Goal: Navigation & Orientation: Find specific page/section

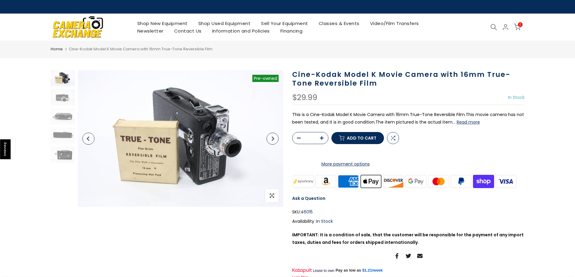
click at [212, 24] on link "Shop Used Equipment" at bounding box center [224, 24] width 63 height 8
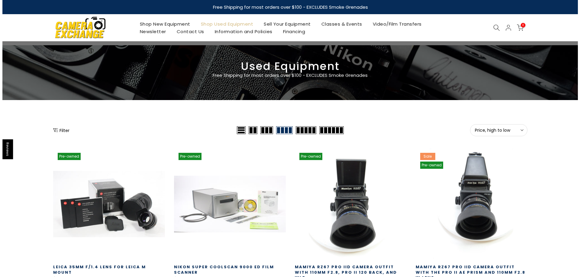
scroll to position [60, 0]
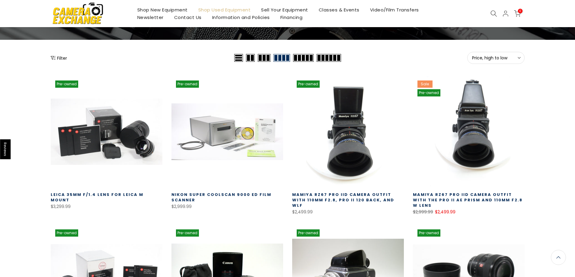
click at [61, 60] on button "Filter" at bounding box center [59, 58] width 16 height 6
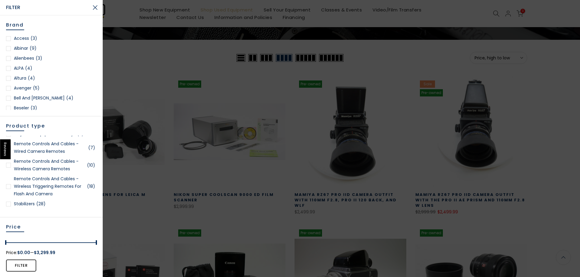
scroll to position [1238, 0]
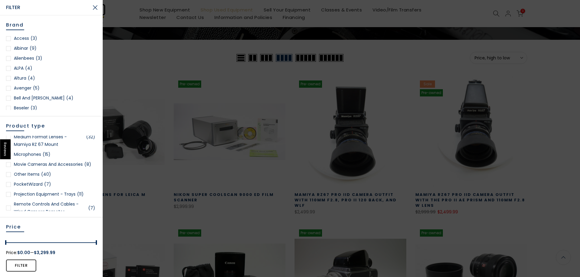
click at [10, 167] on div at bounding box center [8, 164] width 5 height 5
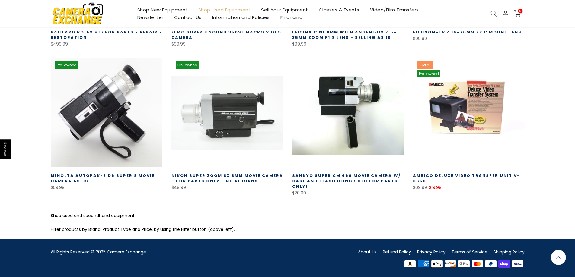
scroll to position [253, 0]
